Goal: Task Accomplishment & Management: Use online tool/utility

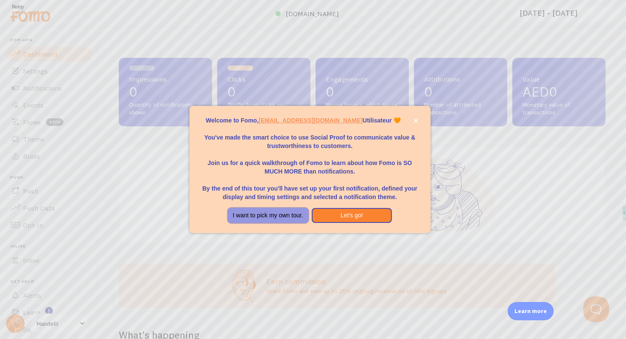
click at [289, 213] on button "I want to pick my own tour." at bounding box center [268, 215] width 80 height 15
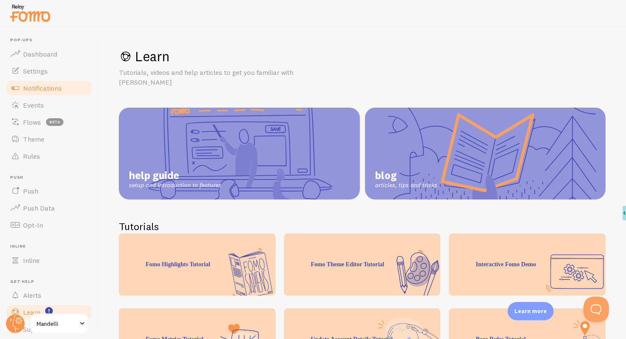
click at [52, 88] on span "Notifications" at bounding box center [42, 88] width 39 height 9
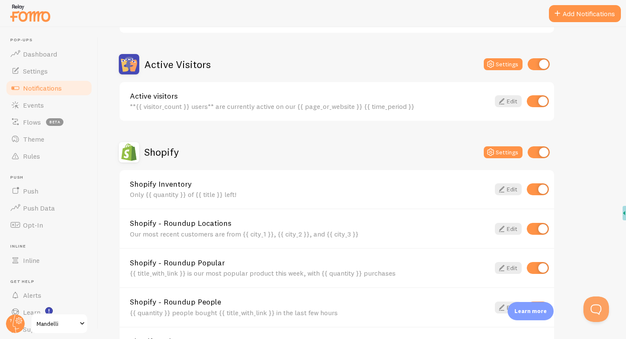
scroll to position [231, 0]
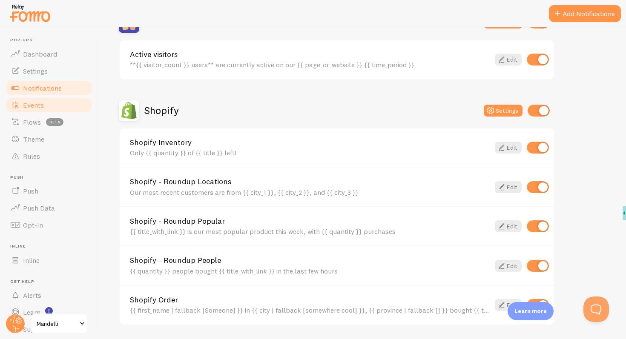
click at [30, 103] on span "Events" at bounding box center [33, 105] width 21 height 9
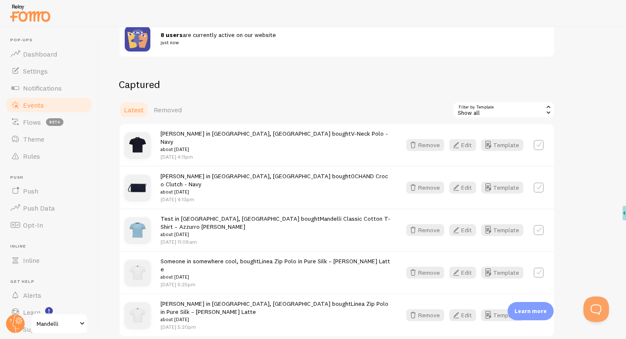
scroll to position [157, 0]
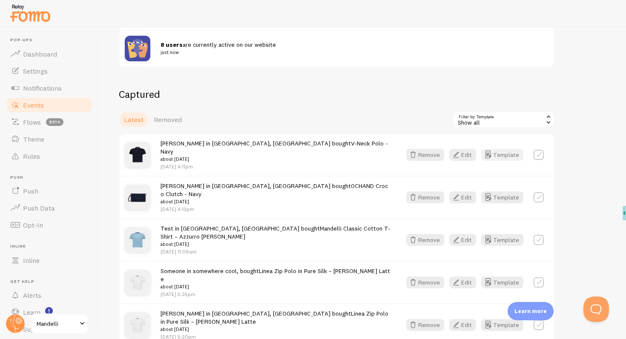
click at [503, 152] on button "Template" at bounding box center [502, 155] width 42 height 12
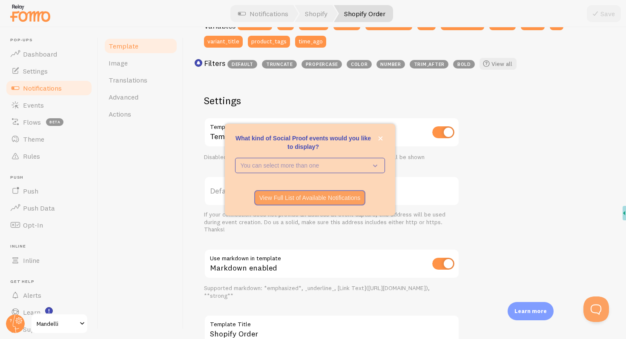
scroll to position [264, 0]
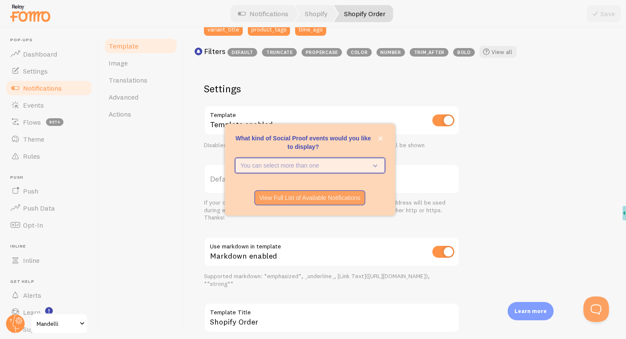
click at [334, 171] on button "You can select more than one" at bounding box center [310, 165] width 150 height 15
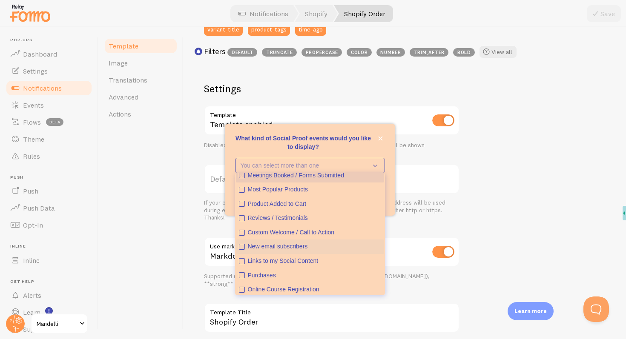
scroll to position [3, 0]
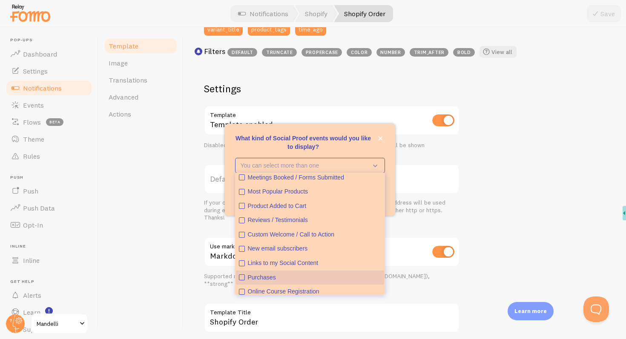
click at [275, 274] on div "Purchases" at bounding box center [314, 278] width 133 height 9
click at [337, 143] on p "What kind of Social Proof events would you like to display?" at bounding box center [310, 142] width 150 height 17
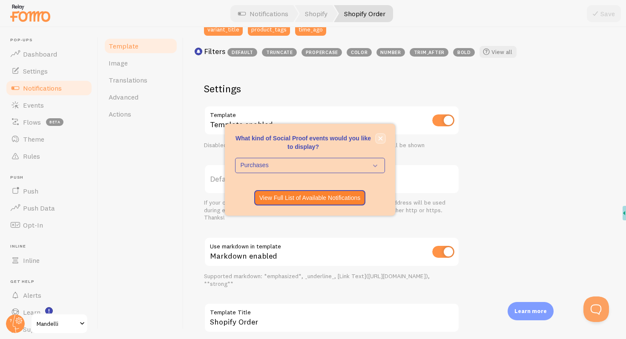
click at [378, 138] on icon "close," at bounding box center [380, 138] width 5 height 5
